Goal: Use online tool/utility: Utilize a website feature to perform a specific function

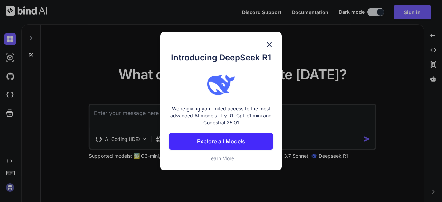
click at [270, 45] on img at bounding box center [269, 44] width 8 height 8
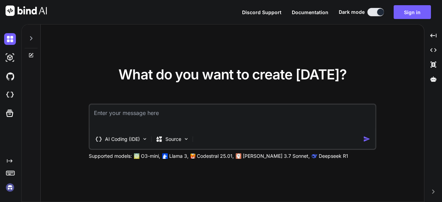
click at [162, 116] on textarea at bounding box center [233, 118] width 286 height 26
click at [403, 12] on button "Sign in" at bounding box center [412, 12] width 37 height 14
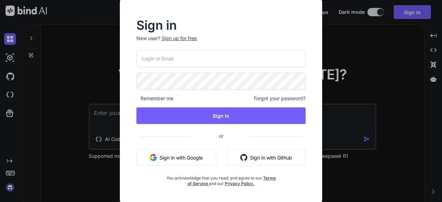
click at [240, 57] on input "email" at bounding box center [221, 58] width 170 height 17
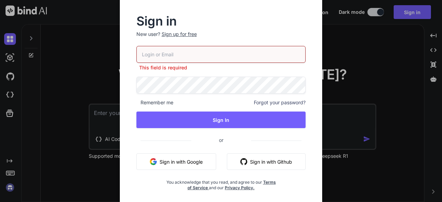
type input "lyriqz@aol.com"
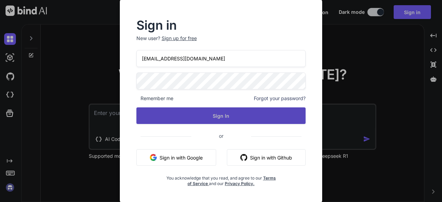
click at [161, 114] on button "Sign In" at bounding box center [221, 115] width 170 height 17
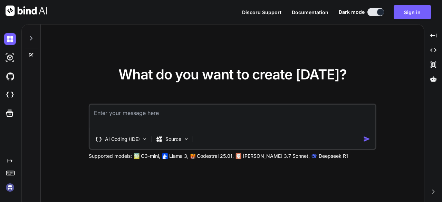
click at [148, 114] on textarea at bounding box center [233, 118] width 286 height 26
paste textarea
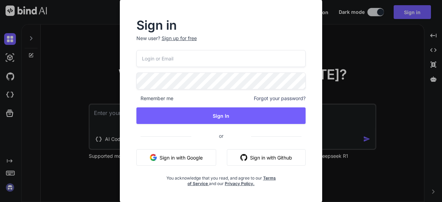
click at [193, 61] on input "email" at bounding box center [221, 58] width 170 height 17
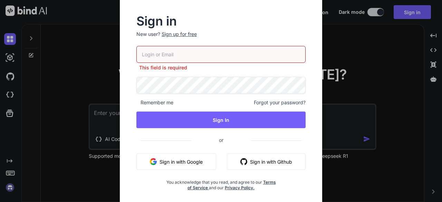
type input "lyriqz@aol.com"
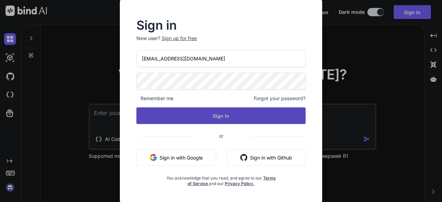
click at [272, 117] on button "Sign In" at bounding box center [221, 115] width 170 height 17
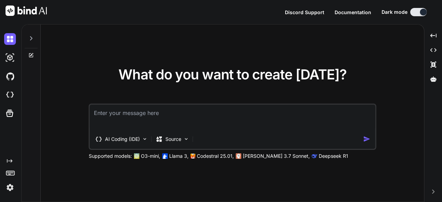
click at [148, 116] on textarea at bounding box center [233, 118] width 286 height 26
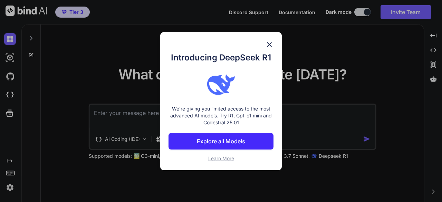
paste textarea "I want to create a football pool weekly game choice app for up to 20 players. t…"
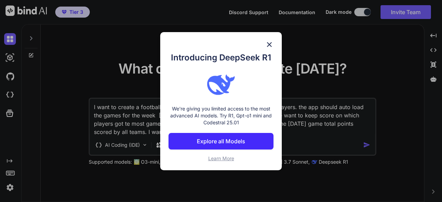
type textarea "I want to create a football pool weekly game choice app for up to 20 players. t…"
click at [272, 46] on img at bounding box center [269, 44] width 8 height 8
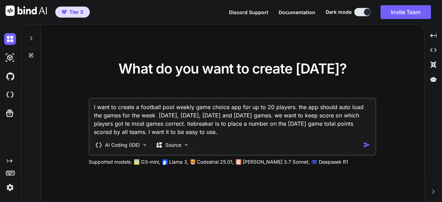
click at [367, 144] on img "button" at bounding box center [366, 144] width 7 height 7
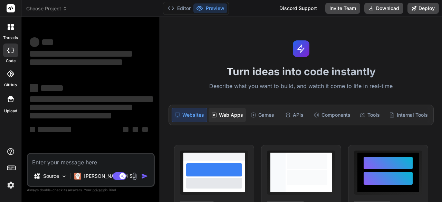
click at [234, 115] on div "Web Apps" at bounding box center [227, 115] width 37 height 15
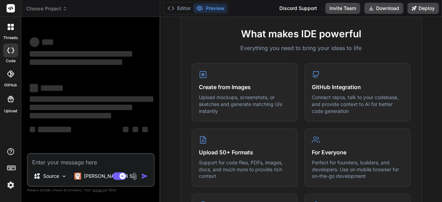
scroll to position [276, 0]
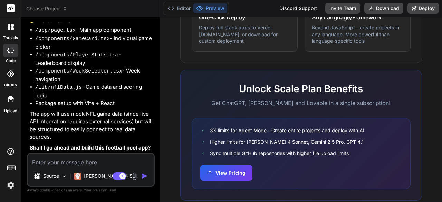
scroll to position [187, 0]
click at [97, 163] on textarea at bounding box center [91, 160] width 126 height 12
type textarea "x"
type textarea "O"
type textarea "x"
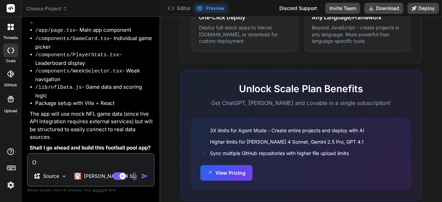
type textarea "Ok"
type textarea "x"
type textarea "Ok"
type textarea "x"
type textarea "Ok m"
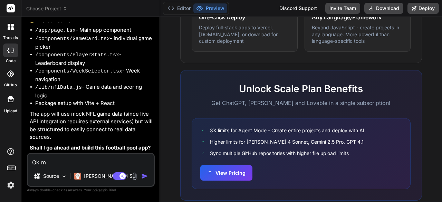
type textarea "x"
type textarea "Ok ma"
type textarea "x"
type textarea "Ok mak"
type textarea "x"
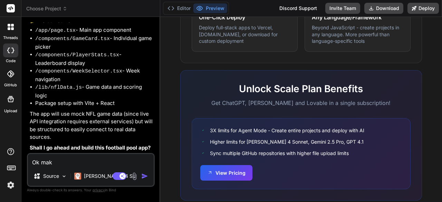
type textarea "Ok make"
type textarea "x"
type textarea "Ok make"
type textarea "x"
type textarea "Ok make a"
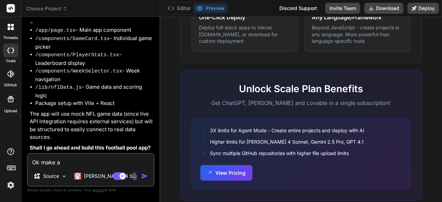
type textarea "x"
type textarea "Ok make an"
type textarea "x"
type textarea "Ok make an"
type textarea "x"
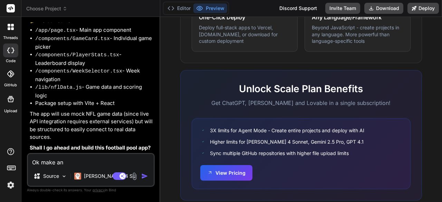
type textarea "Ok make an a"
type textarea "x"
type textarea "Ok make an ad"
type textarea "x"
type textarea "Ok make an adm"
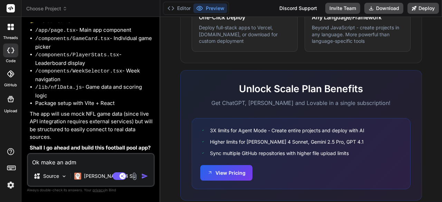
type textarea "x"
type textarea "Ok make an admi"
type textarea "x"
type textarea "Ok make an admin"
type textarea "x"
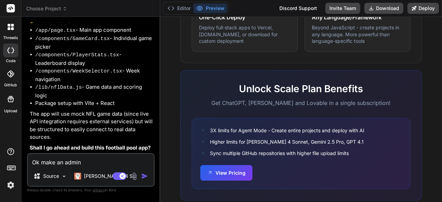
type textarea "Ok make an admin"
type textarea "x"
type textarea "Ok make an admin p"
type textarea "x"
type textarea "Ok make an admin po"
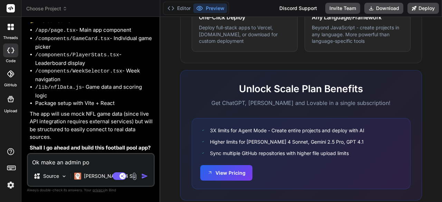
type textarea "x"
type textarea "Ok make an admin por"
type textarea "x"
type textarea "Ok make an admin port"
type textarea "x"
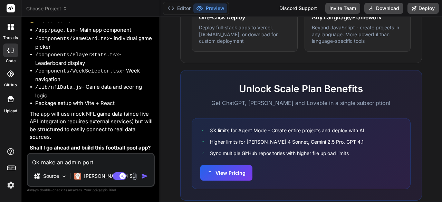
type textarea "Ok make an admin porti"
type textarea "x"
type textarea "Ok make an admin portio"
type textarea "x"
type textarea "Ok make an admin portion"
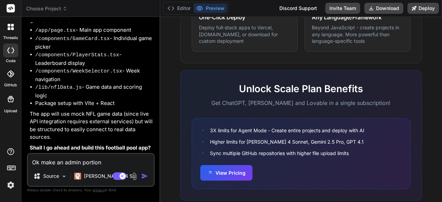
type textarea "x"
type textarea "Ok make an admin portion"
type textarea "x"
type textarea "Ok make an admin portion w"
type textarea "x"
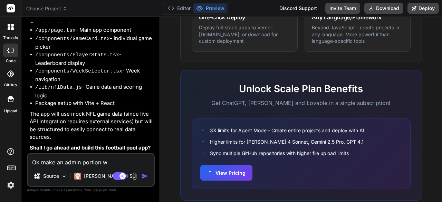
type textarea "Ok make an admin portion wh"
type textarea "x"
type textarea "Ok make an admin portion whe"
type textarea "x"
type textarea "Ok make an admin portion wher"
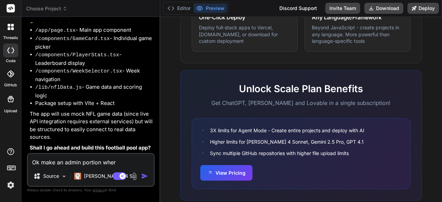
type textarea "x"
type textarea "Ok make an admin portion where"
type textarea "x"
type textarea "Ok make an admin portion where"
type textarea "x"
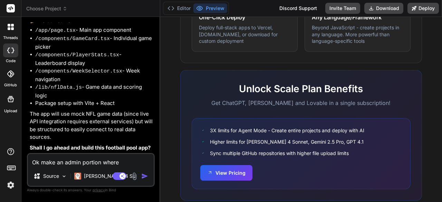
type textarea "Ok make an admin portion where a"
type textarea "x"
type textarea "Ok make an admin portion where a"
type textarea "x"
type textarea "Ok make an admin portion where a p"
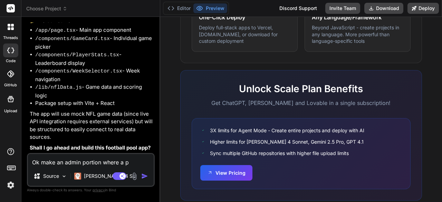
type textarea "x"
type textarea "Ok make an admin portion where a pe"
type textarea "x"
type textarea "Ok make an admin portion where a per"
type textarea "x"
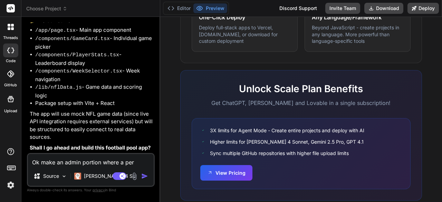
type textarea "Ok make an admin portion where a pers"
type textarea "x"
type textarea "Ok make an admin portion where a perso"
type textarea "x"
type textarea "Ok make an admin portion where a person"
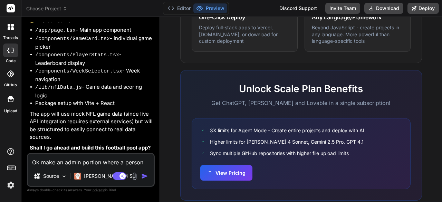
type textarea "x"
type textarea "Ok make an admin portion where a person"
type textarea "x"
type textarea "Ok make an admin portion where a person c"
type textarea "x"
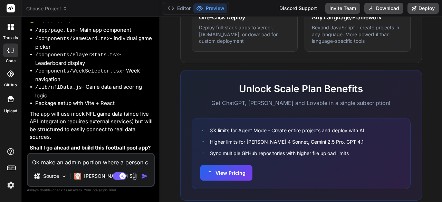
type textarea "Ok make an admin portion where a person ca"
type textarea "x"
type textarea "Ok make an admin portion where a person can"
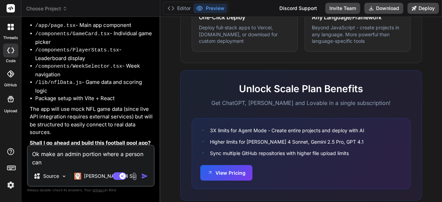
type textarea "x"
type textarea "Ok make an admin portion where a person can"
type textarea "x"
type textarea "Ok make an admin portion where a person can p"
type textarea "x"
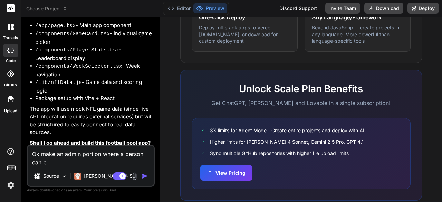
type textarea "Ok make an admin portion where a person can pl"
type textarea "x"
type textarea "Ok make an admin portion where a person can pla"
type textarea "x"
type textarea "Ok make an admin portion where a person can plac"
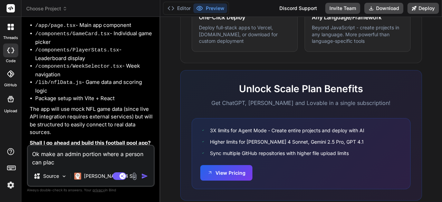
type textarea "x"
type textarea "Ok make an admin portion where a person can place"
type textarea "x"
type textarea "Ok make an admin portion where a person can place"
type textarea "x"
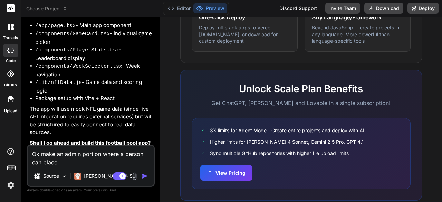
type textarea "Ok make an admin portion where a person can place i"
type textarea "x"
type textarea "Ok make an admin portion where a person can place in"
type textarea "x"
type textarea "Ok make an admin portion where a person can place in"
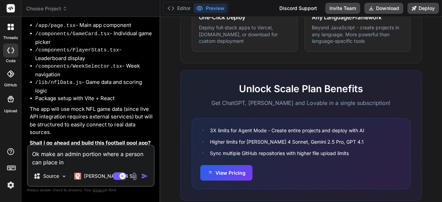
type textarea "x"
type textarea "Ok make an admin portion where a person can place in t"
type textarea "x"
type textarea "Ok make an admin portion where a person can place in th"
type textarea "x"
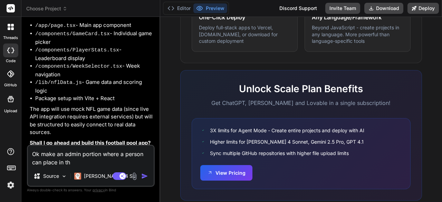
type textarea "Ok make an admin portion where a person can place in the"
type textarea "x"
type textarea "Ok make an admin portion where a person can place in the"
type textarea "x"
type textarea "Ok make an admin portion where a person can place in the g"
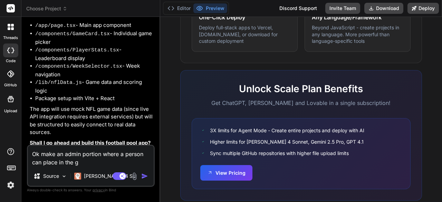
type textarea "x"
type textarea "Ok make an admin portion where a person can place in the [GEOGRAPHIC_DATA]"
type textarea "x"
type textarea "Ok make an admin portion where a person can place in the gam"
type textarea "x"
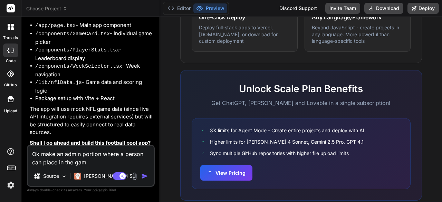
type textarea "Ok make an admin portion where a person can place in the game"
type textarea "x"
type textarea "Ok make an admin portion where a person can place in the games"
type textarea "x"
type textarea "Ok make an admin portion where a person can place in the games"
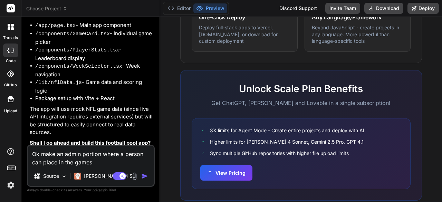
type textarea "x"
type textarea "Ok make an admin portion where a person can place in the games m"
type textarea "x"
type textarea "Ok make an admin portion where a person can place in the games ma"
type textarea "x"
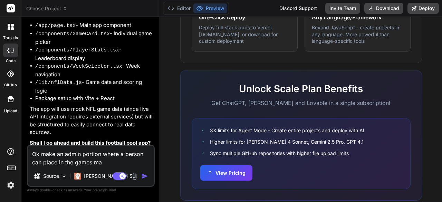
type textarea "Ok make an admin portion where a person can place in the games man"
type textarea "x"
type textarea "Ok make an admin portion where a person can place in the games manu"
type textarea "x"
type textarea "Ok make an admin portion where a person can place in the games manua"
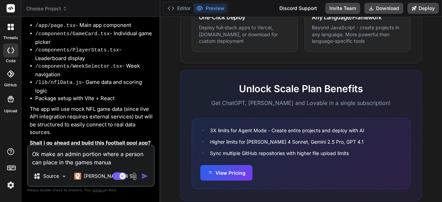
type textarea "x"
type textarea "Ok make an admin portion where a person can place in the games manual"
type textarea "x"
type textarea "Ok make an admin portion where a person can place in the games manuall"
type textarea "x"
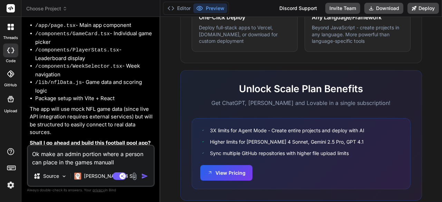
type textarea "Ok make an admin portion where a person can place in the games manually"
type textarea "x"
type textarea "Ok make an admin portion where a person can place in the games manually"
type textarea "x"
type textarea "Ok make an admin portion where a person can place in the games manually b"
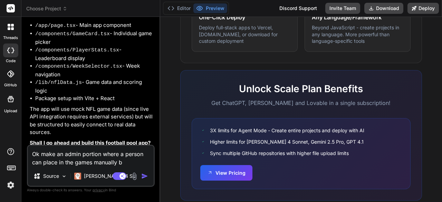
type textarea "x"
type textarea "Ok make an admin portion where a person can place in the games manually bu"
type textarea "x"
type textarea "Ok make an admin portion where a person can place in the games manually but"
type textarea "x"
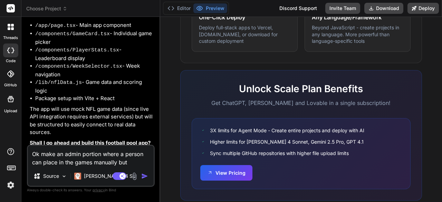
type textarea "Ok make an admin portion where a person can place in the games manually but"
type textarea "x"
type textarea "Ok make an admin portion where a person can place in the games manually but t"
type textarea "x"
type textarea "Ok make an admin portion where a person can place in the games manually but th"
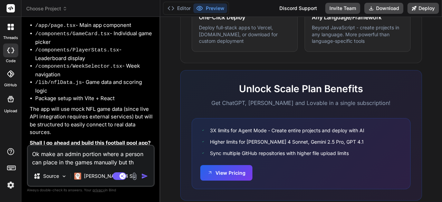
type textarea "x"
type textarea "Ok make an admin portion where a person can place in the games manually but the"
type textarea "x"
type textarea "Ok make an admin portion where a person can place in the games manually but the"
type textarea "x"
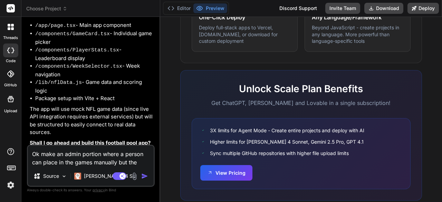
type textarea "Ok make an admin portion where a person can place in the games manually but the…"
type textarea "x"
type textarea "Ok make an admin portion where a person can place in the games manually but the…"
type textarea "x"
type textarea "Ok make an admin portion where a person can place in the games manually but the…"
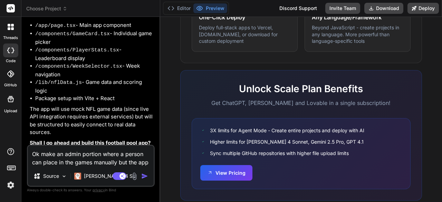
type textarea "x"
type textarea "Ok make an admin portion where a person can place in the games manually but the…"
type textarea "x"
type textarea "Ok make an admin portion where a person can place in the games manually but the…"
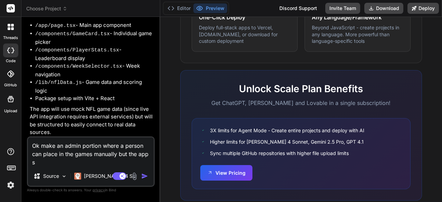
type textarea "x"
type textarea "Ok make an admin portion where a person can place in the games manually but the…"
type textarea "x"
type textarea "Ok make an admin portion where a person can place in the games manually but the…"
type textarea "x"
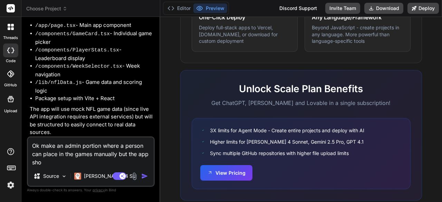
type textarea "Ok make an admin portion where a person can place in the games manually but the…"
type textarea "x"
type textarea "Ok make an admin portion where a person can place in the games manually but the…"
type textarea "x"
type textarea "Ok make an admin portion where a person can place in the games manually but the…"
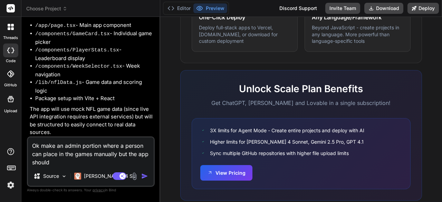
type textarea "x"
type textarea "Ok make an admin portion where a person can place in the games manually but the…"
type textarea "x"
type textarea "Ok make an admin portion where a person can place in the games manually but the…"
type textarea "x"
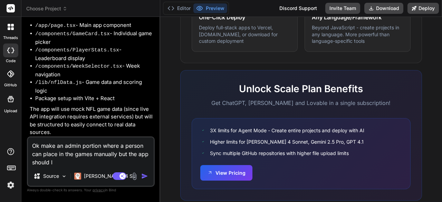
type textarea "Ok make an admin portion where a person can place in the games manually but the…"
type textarea "x"
type textarea "Ok make an admin portion where a person can place in the games manually but the…"
type textarea "x"
type textarea "Ok make an admin portion where a person can place in the games manually but the…"
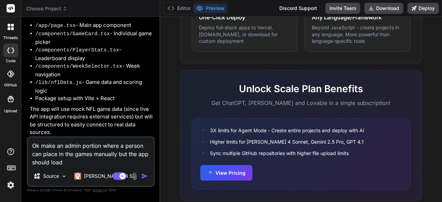
type textarea "x"
type textarea "Ok make an admin portion where a person can place in the games manually but the…"
type textarea "x"
type textarea "Ok make an admin portion where a person can place in the games manually but the…"
type textarea "x"
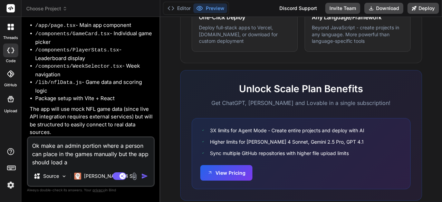
type textarea "Ok make an admin portion where a person can place in the games manually but the…"
type textarea "x"
type textarea "Ok make an admin portion where a person can place in the games manually but the…"
type textarea "x"
type textarea "Ok make an admin portion where a person can place in the games manually but the…"
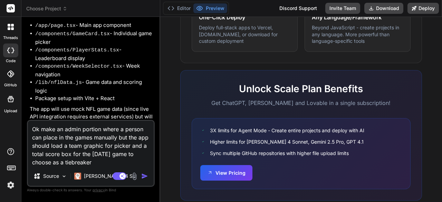
click at [143, 177] on img "button" at bounding box center [144, 176] width 7 height 7
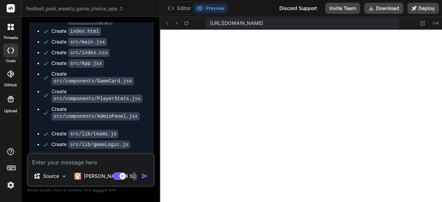
scroll to position [206, 0]
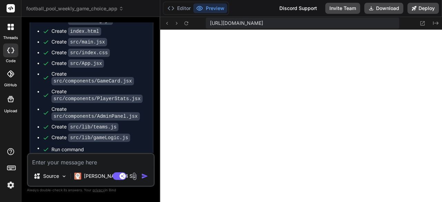
click at [214, 7] on button "Preview" at bounding box center [210, 8] width 34 height 10
click at [385, 7] on button "Download" at bounding box center [383, 8] width 39 height 11
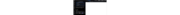
scroll to position [583, 0]
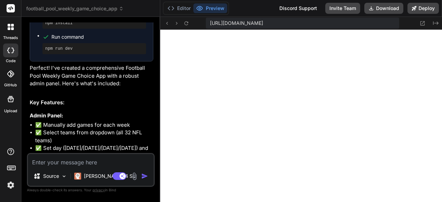
click at [90, 164] on textarea at bounding box center [91, 160] width 126 height 12
click at [125, 161] on textarea at bounding box center [91, 160] width 126 height 12
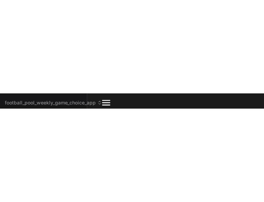
scroll to position [842, 0]
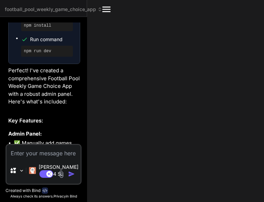
click at [162, 79] on div "football_pool_weekly_game_choice_app Created with Pixso. Bind AI Web Search Cre…" at bounding box center [132, 101] width 264 height 202
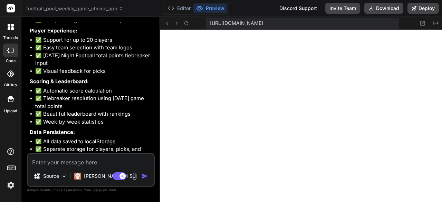
scroll to position [825, 0]
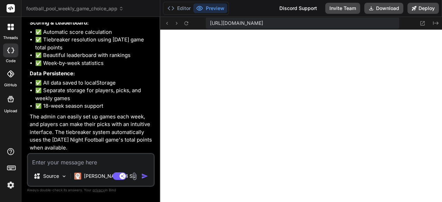
click at [91, 162] on textarea at bounding box center [91, 160] width 126 height 12
click at [382, 9] on button "Download" at bounding box center [383, 8] width 39 height 11
click at [109, 163] on textarea "lets place the score tally" at bounding box center [91, 160] width 126 height 12
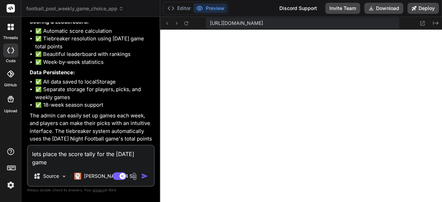
click at [146, 176] on img "button" at bounding box center [144, 176] width 7 height 7
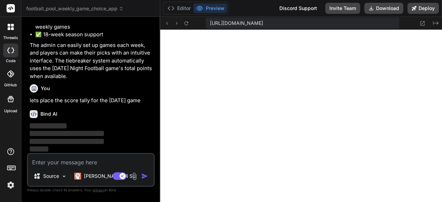
scroll to position [896, 0]
click at [122, 166] on textarea at bounding box center [91, 160] width 126 height 12
click at [146, 174] on img "button" at bounding box center [144, 176] width 7 height 7
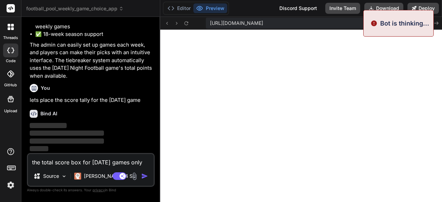
click at [146, 175] on img "button" at bounding box center [144, 176] width 7 height 7
click at [146, 176] on img "button" at bounding box center [144, 176] width 7 height 7
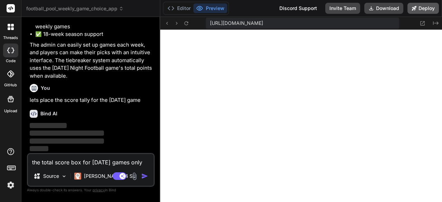
click at [420, 9] on button "Deploy" at bounding box center [422, 8] width 31 height 11
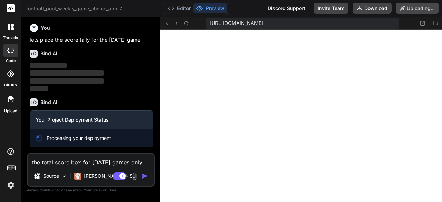
scroll to position [956, 0]
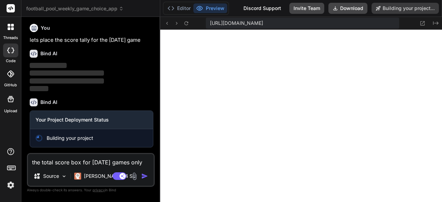
click at [142, 178] on img "button" at bounding box center [144, 176] width 7 height 7
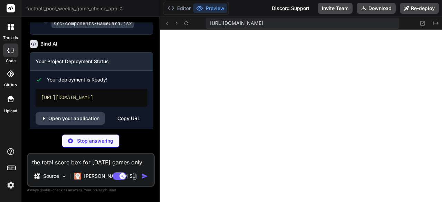
scroll to position [1089, 0]
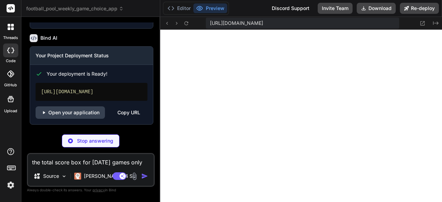
click at [120, 112] on div "Copy URL" at bounding box center [128, 112] width 23 height 12
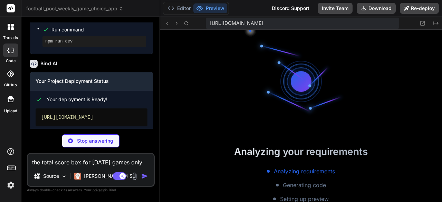
scroll to position [309, 0]
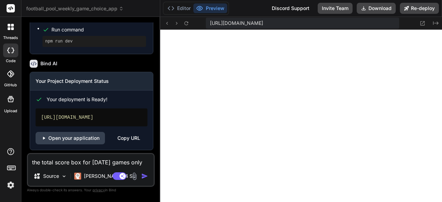
click at [145, 162] on textarea "the total score box for [DATE] games only" at bounding box center [91, 160] width 126 height 12
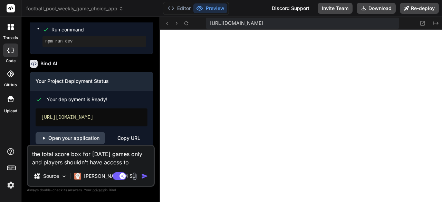
click at [135, 162] on textarea "the total score box for [DATE] games only and players shouldn't have access to" at bounding box center [91, 156] width 126 height 21
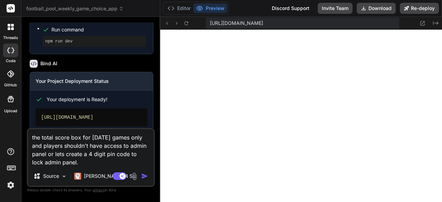
click at [141, 177] on img "button" at bounding box center [144, 176] width 7 height 7
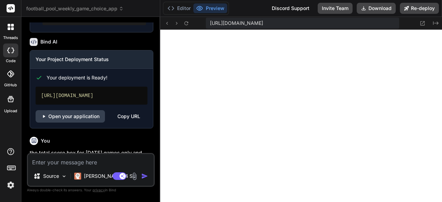
scroll to position [1110, 0]
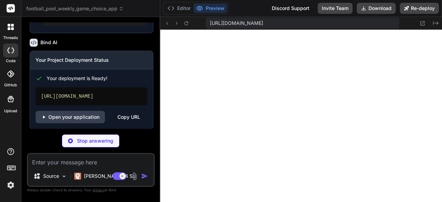
drag, startPoint x: 65, startPoint y: 98, endPoint x: 37, endPoint y: 92, distance: 28.2
click at [37, 92] on div "[URL][DOMAIN_NAME]" at bounding box center [92, 96] width 112 height 18
drag, startPoint x: 77, startPoint y: 100, endPoint x: 47, endPoint y: 92, distance: 31.8
click at [39, 92] on div "[URL][DOMAIN_NAME]" at bounding box center [92, 96] width 112 height 18
copy div "[URL][DOMAIN_NAME]"
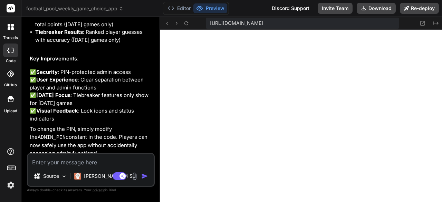
scroll to position [1557, 0]
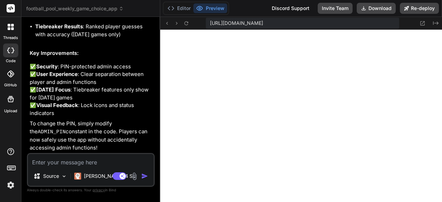
click at [87, 164] on textarea at bounding box center [91, 160] width 126 height 12
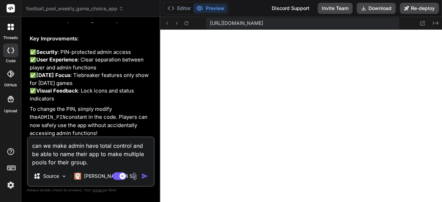
scroll to position [1574, 0]
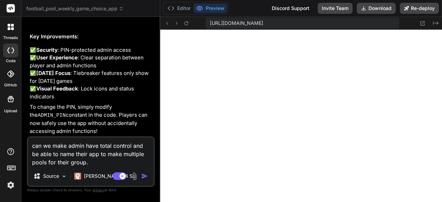
click at [96, 163] on textarea "can we make admin have total control and be able to name their app to make mult…" at bounding box center [91, 151] width 126 height 29
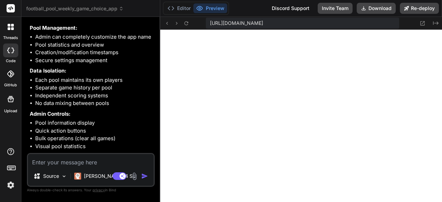
scroll to position [2165, 0]
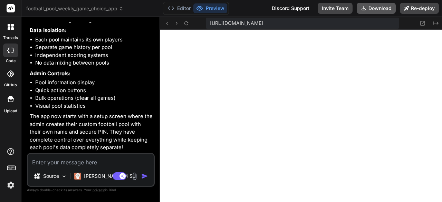
click at [381, 9] on button "Download" at bounding box center [376, 8] width 39 height 11
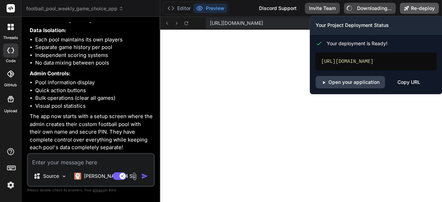
click at [416, 7] on button "Re-deploy" at bounding box center [419, 8] width 39 height 11
click at [398, 86] on div "Copy URL" at bounding box center [408, 82] width 23 height 12
click at [401, 87] on div "URL Copied!" at bounding box center [411, 82] width 29 height 12
